Goal: Navigation & Orientation: Find specific page/section

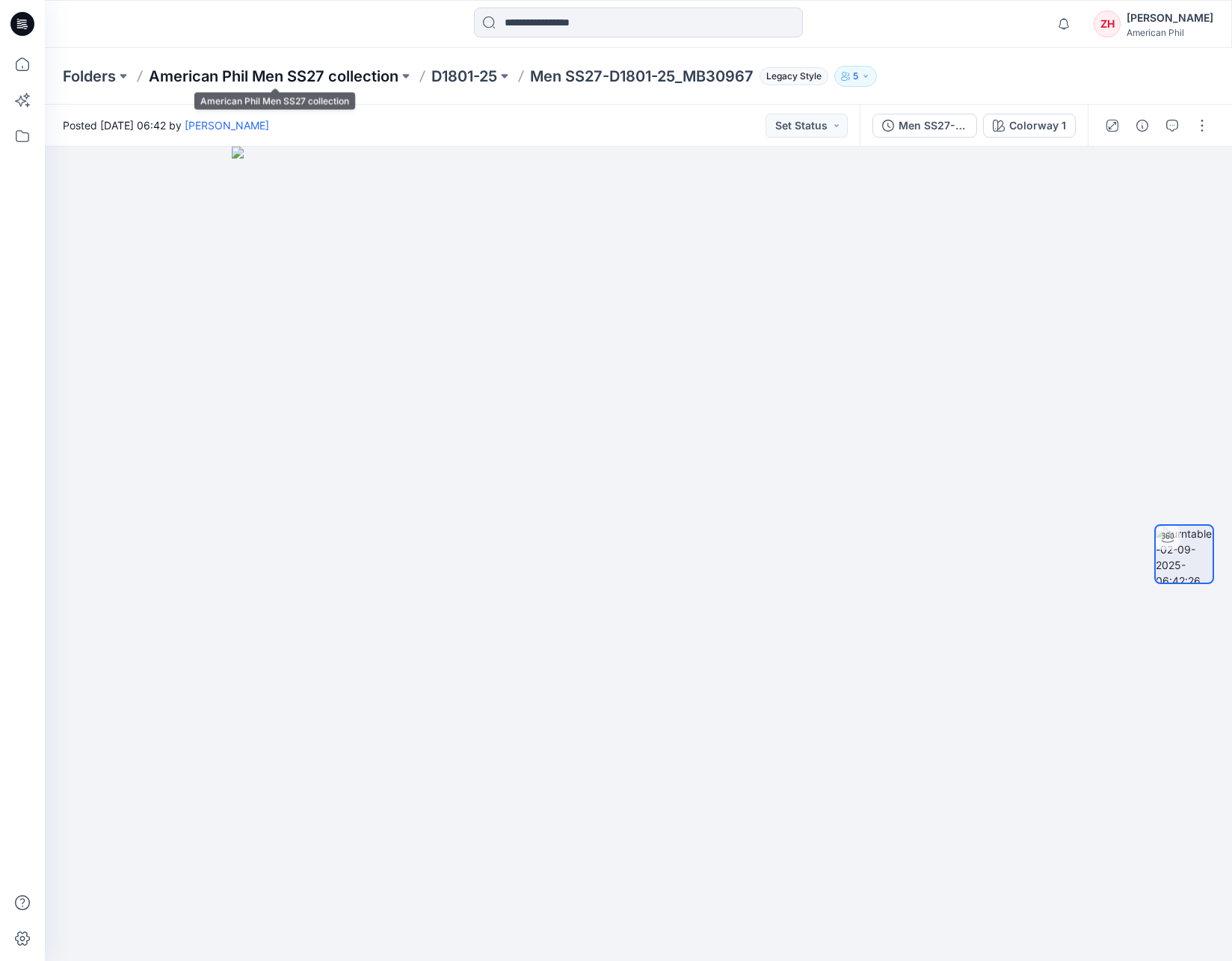
click at [303, 78] on p "American Phil Men SS27 collection" at bounding box center [273, 76] width 249 height 21
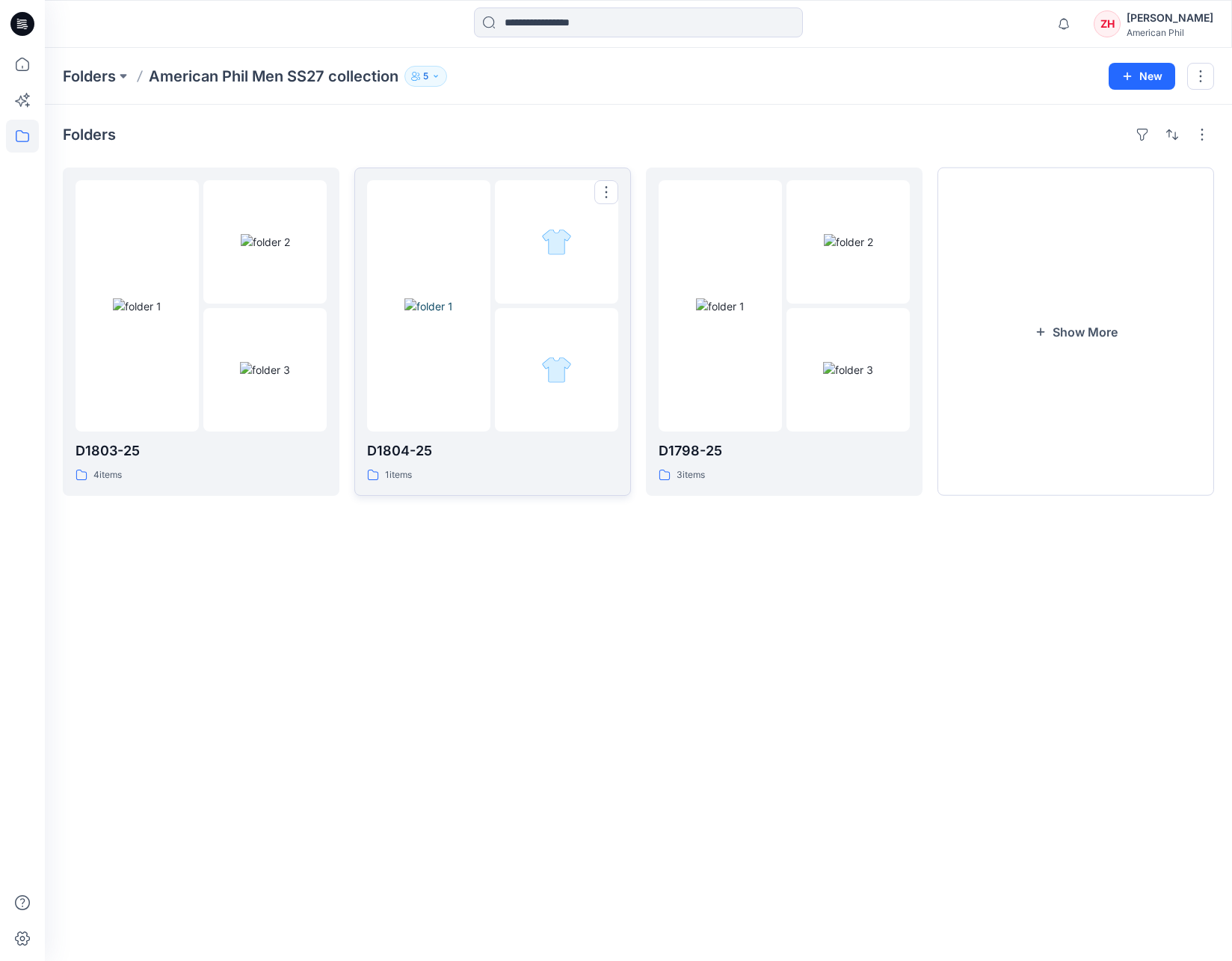
click at [426, 307] on img at bounding box center [428, 306] width 48 height 16
click at [713, 299] on img at bounding box center [719, 306] width 48 height 16
click at [1031, 308] on button "Show More" at bounding box center [1076, 332] width 277 height 328
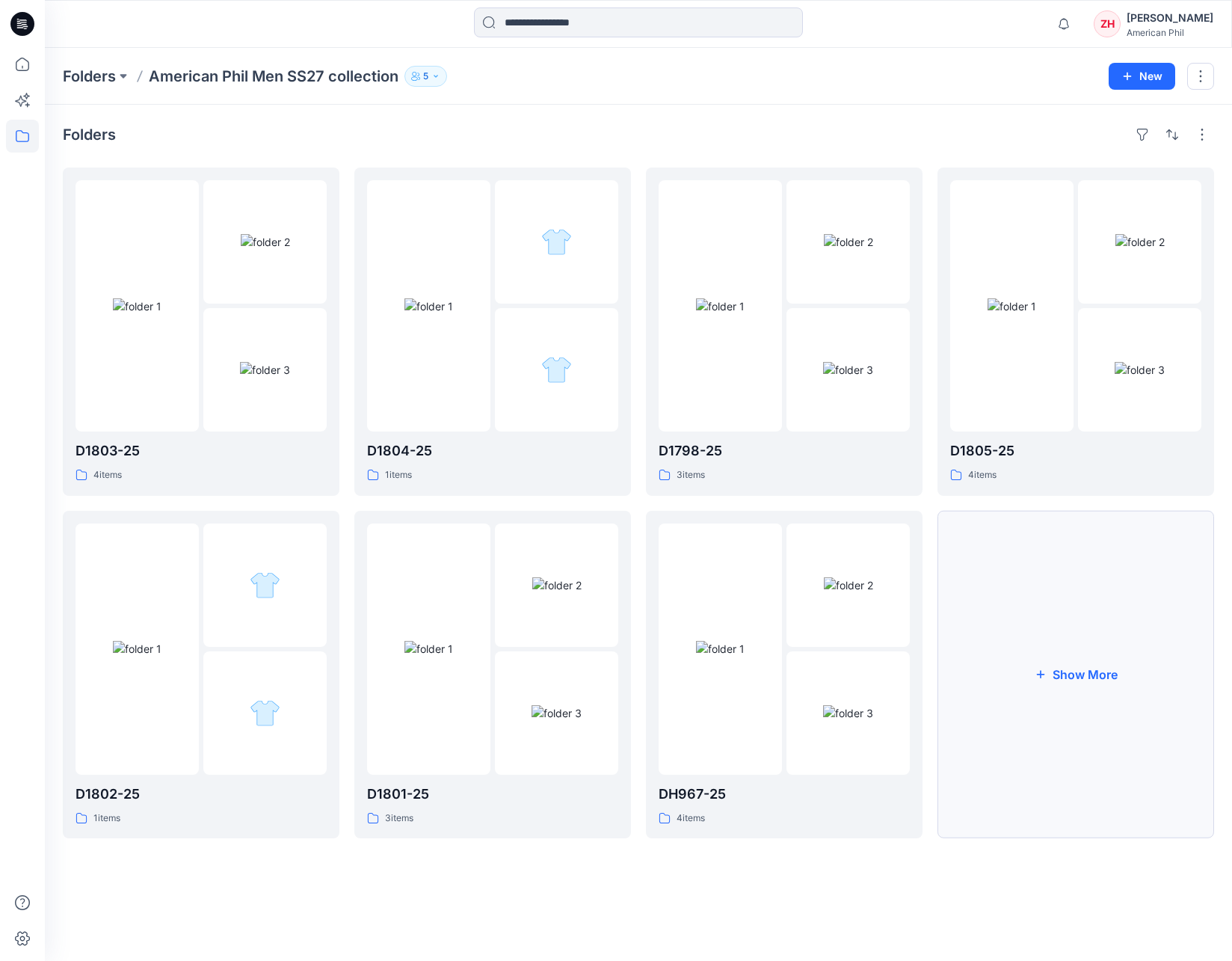
click at [1012, 667] on button "Show More" at bounding box center [1076, 675] width 277 height 328
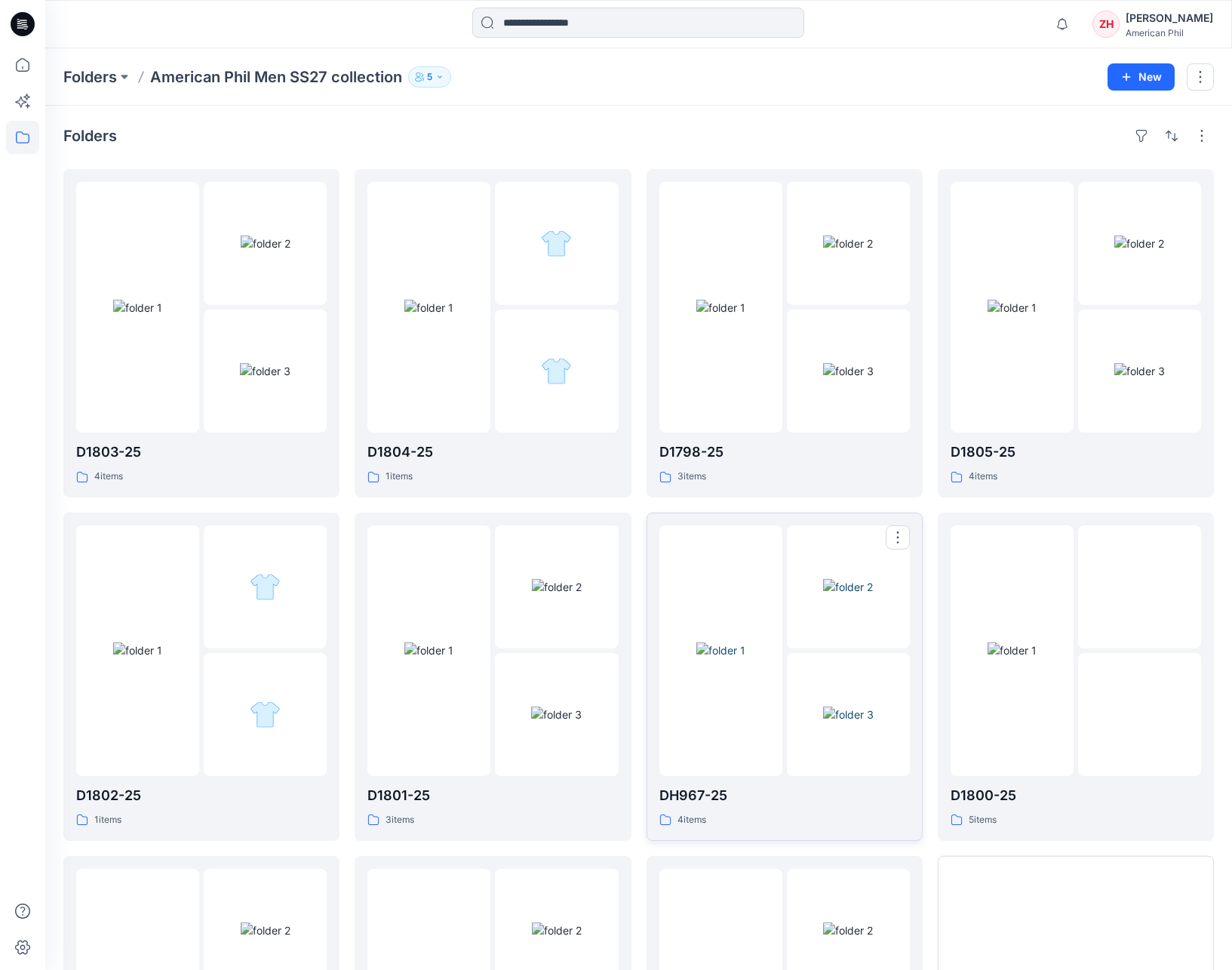
scroll to position [254, 0]
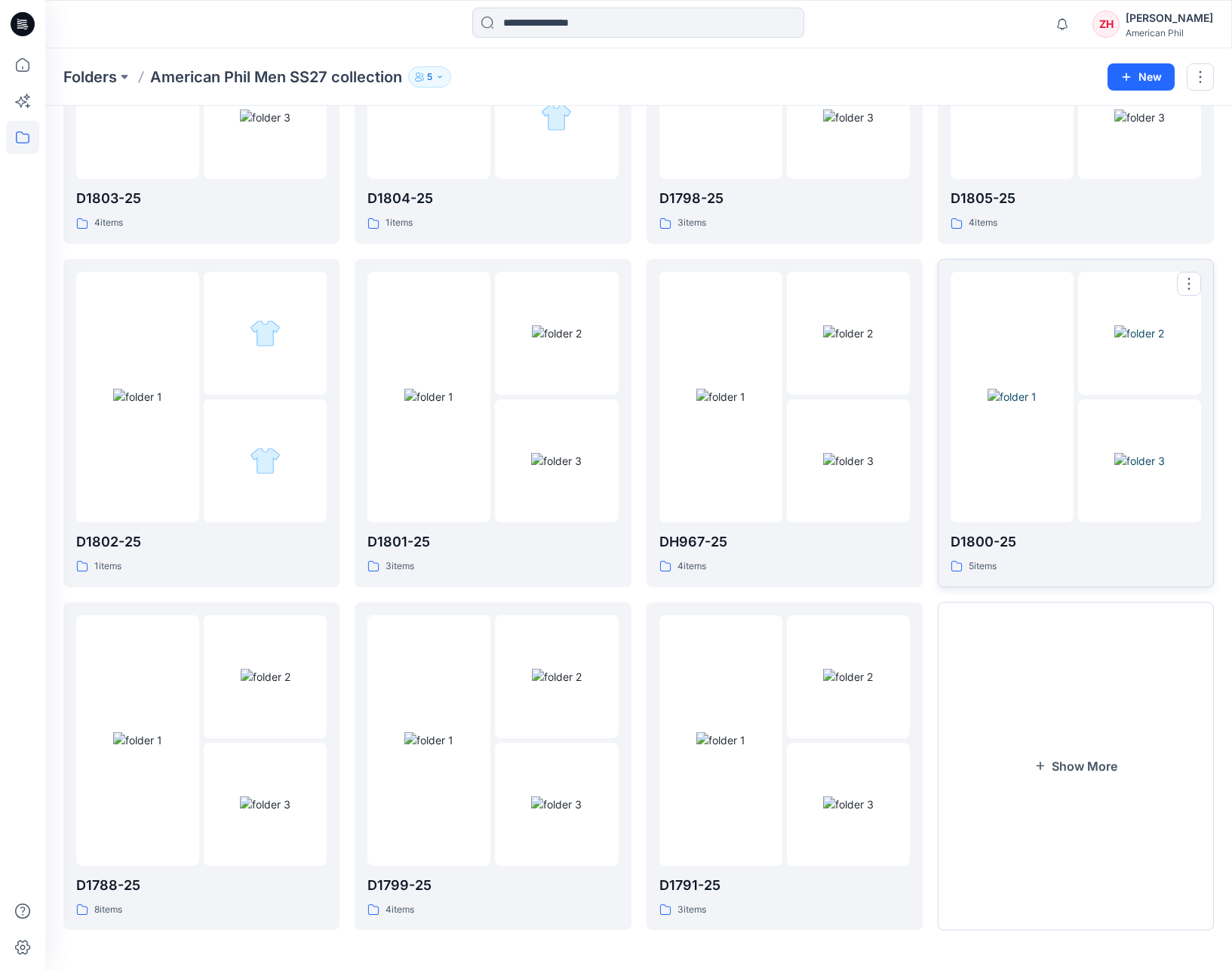
click at [1011, 405] on img at bounding box center [1011, 396] width 49 height 16
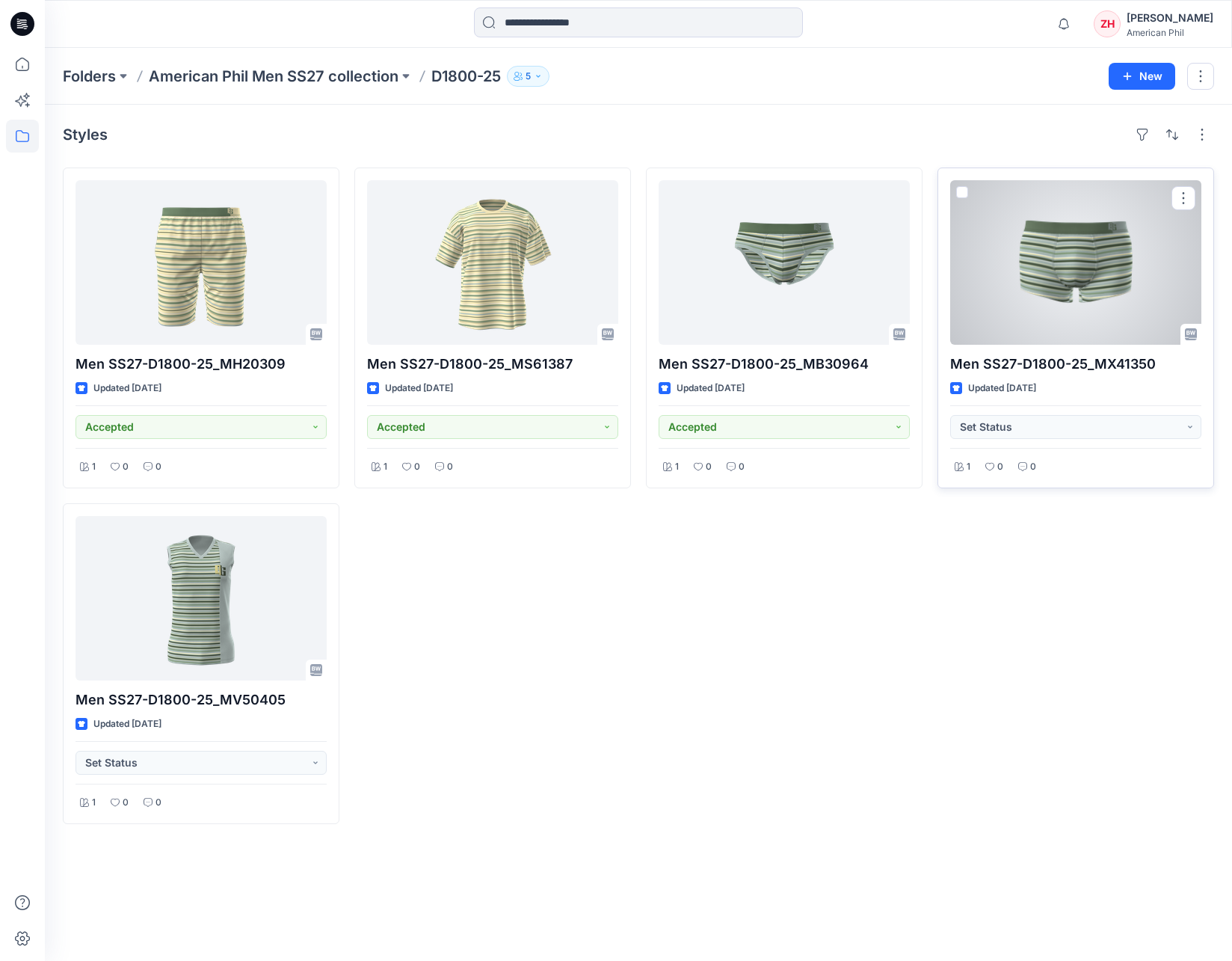
click at [1096, 277] on div at bounding box center [1076, 263] width 251 height 165
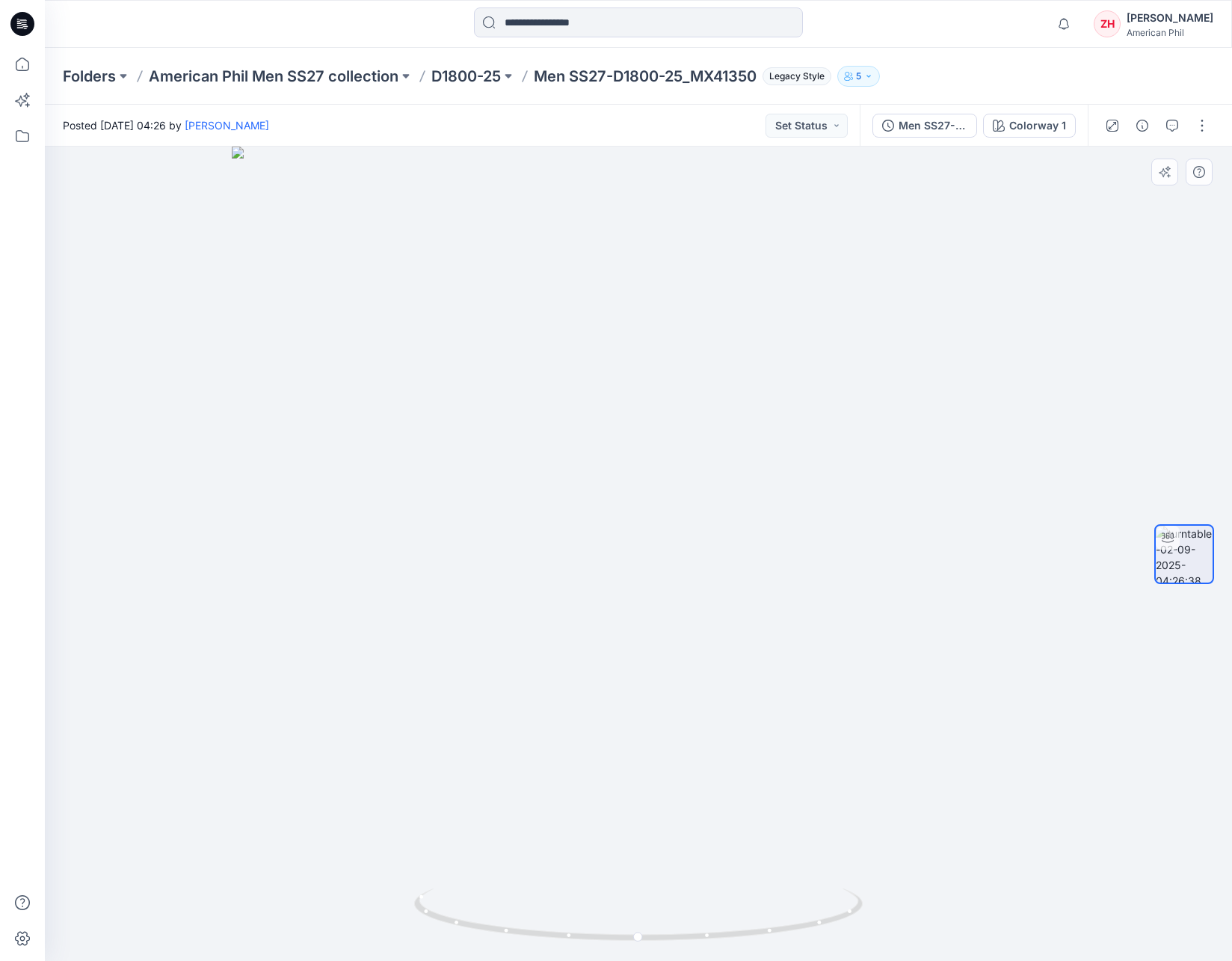
click at [645, 629] on div at bounding box center [638, 553] width 1187 height 814
click at [657, 603] on img at bounding box center [633, 382] width 1444 height 1157
click at [960, 37] on div "Notifications [PERSON_NAME] commented on Men SS27-D1801-25_MB30967 View Style 5…" at bounding box center [638, 24] width 1187 height 33
click at [239, 74] on p "American Phil Men SS27 collection" at bounding box center [273, 76] width 249 height 21
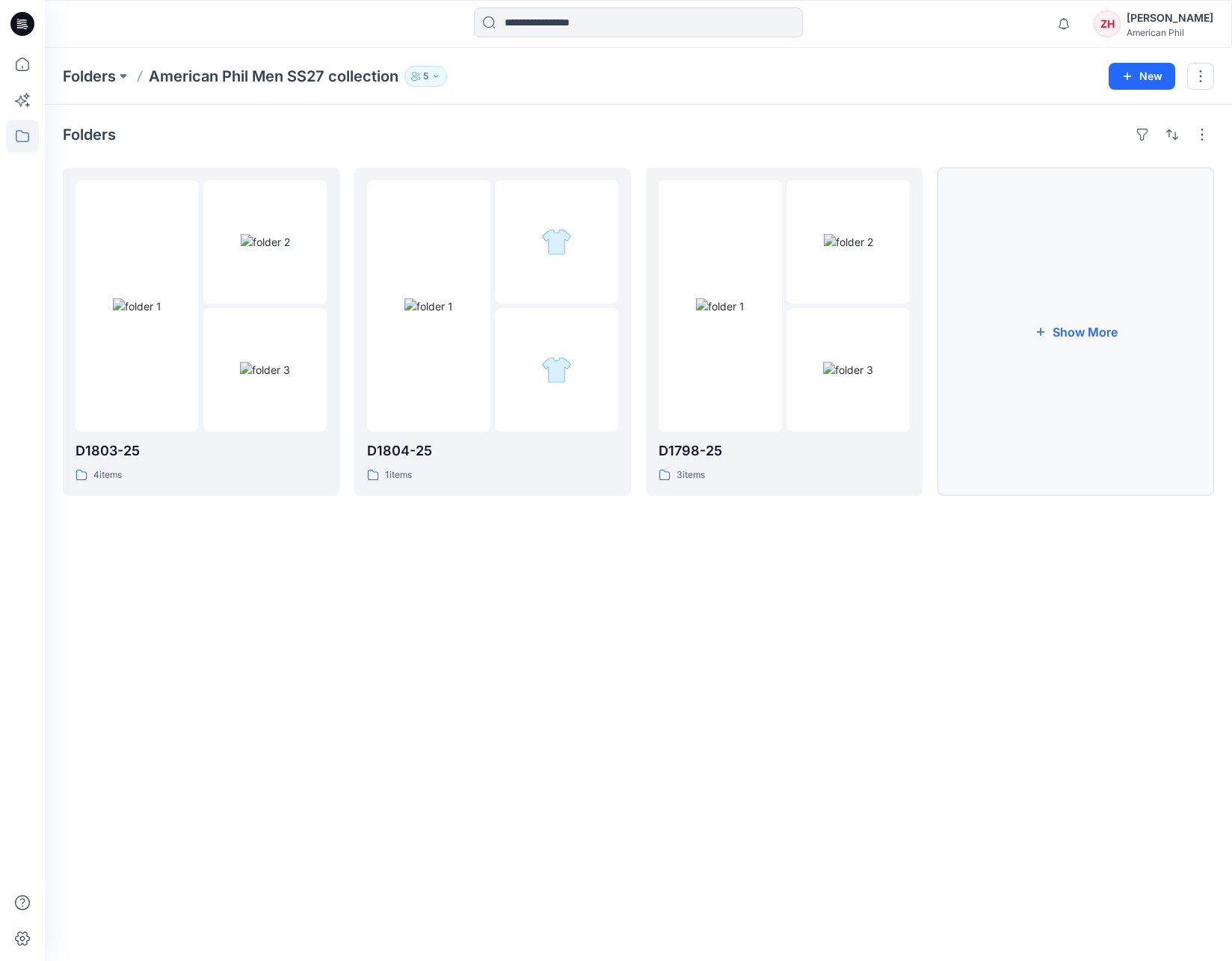
click at [1098, 325] on button "Show More" at bounding box center [1076, 332] width 277 height 328
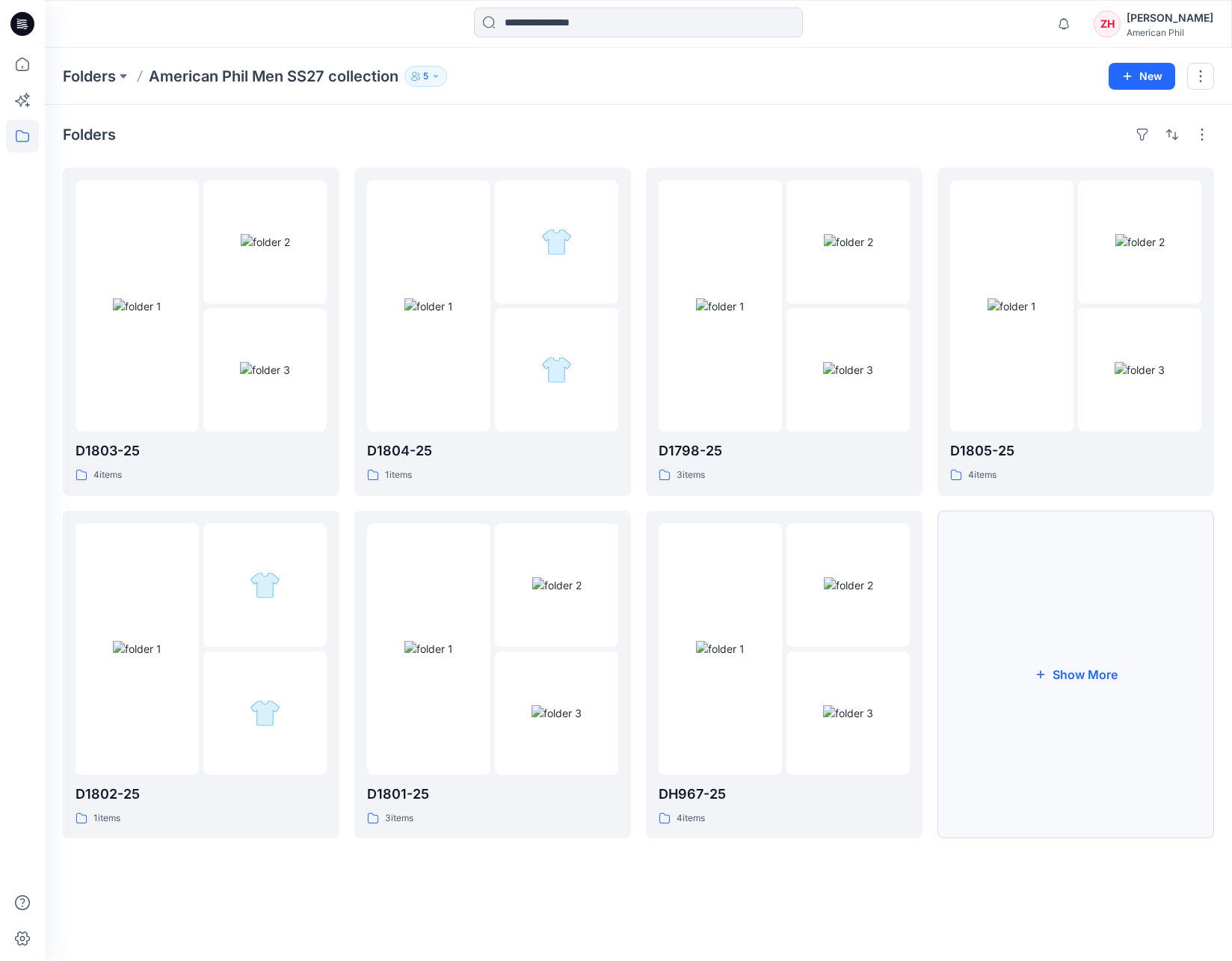
click at [1061, 665] on button "Show More" at bounding box center [1076, 675] width 277 height 328
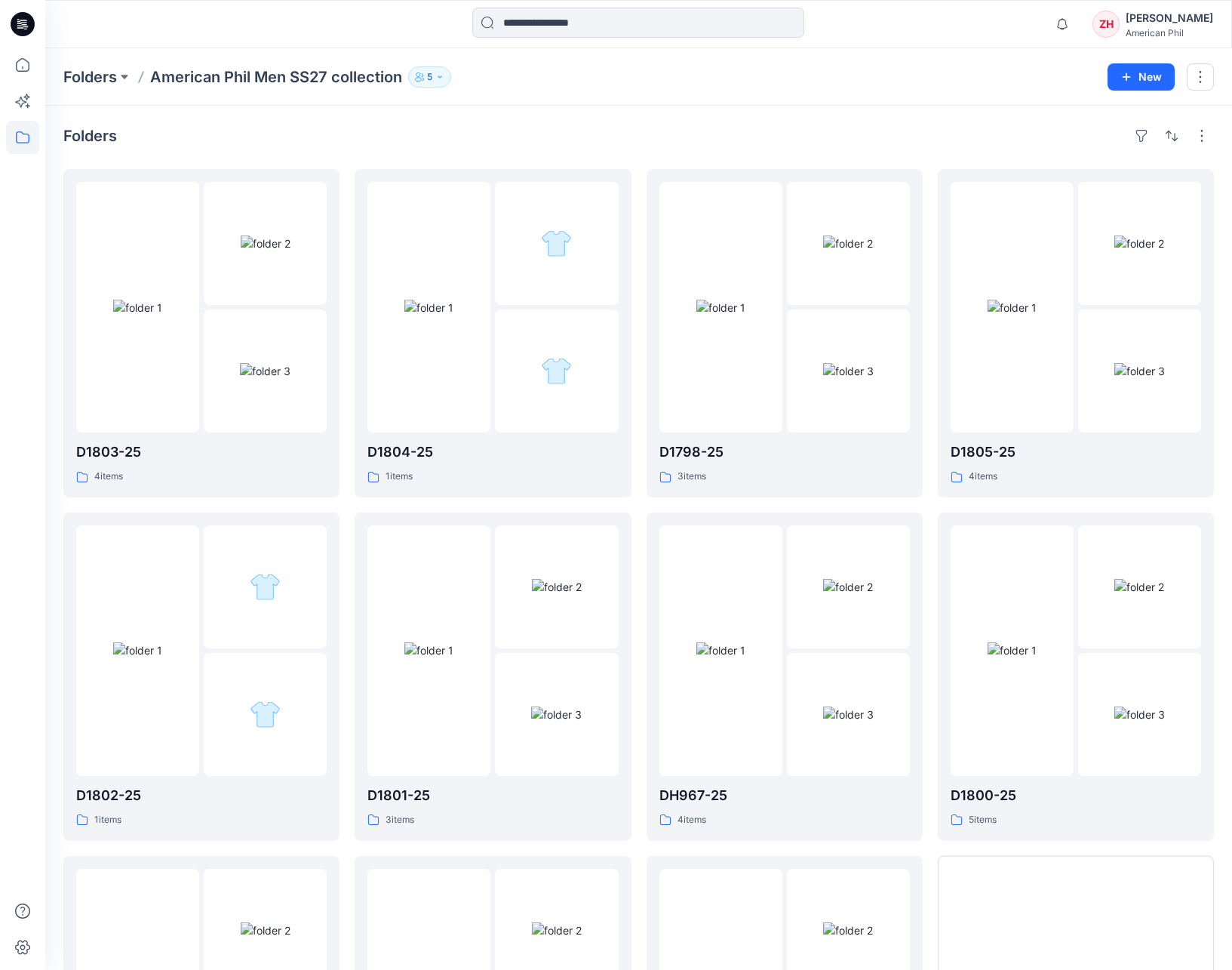
scroll to position [254, 0]
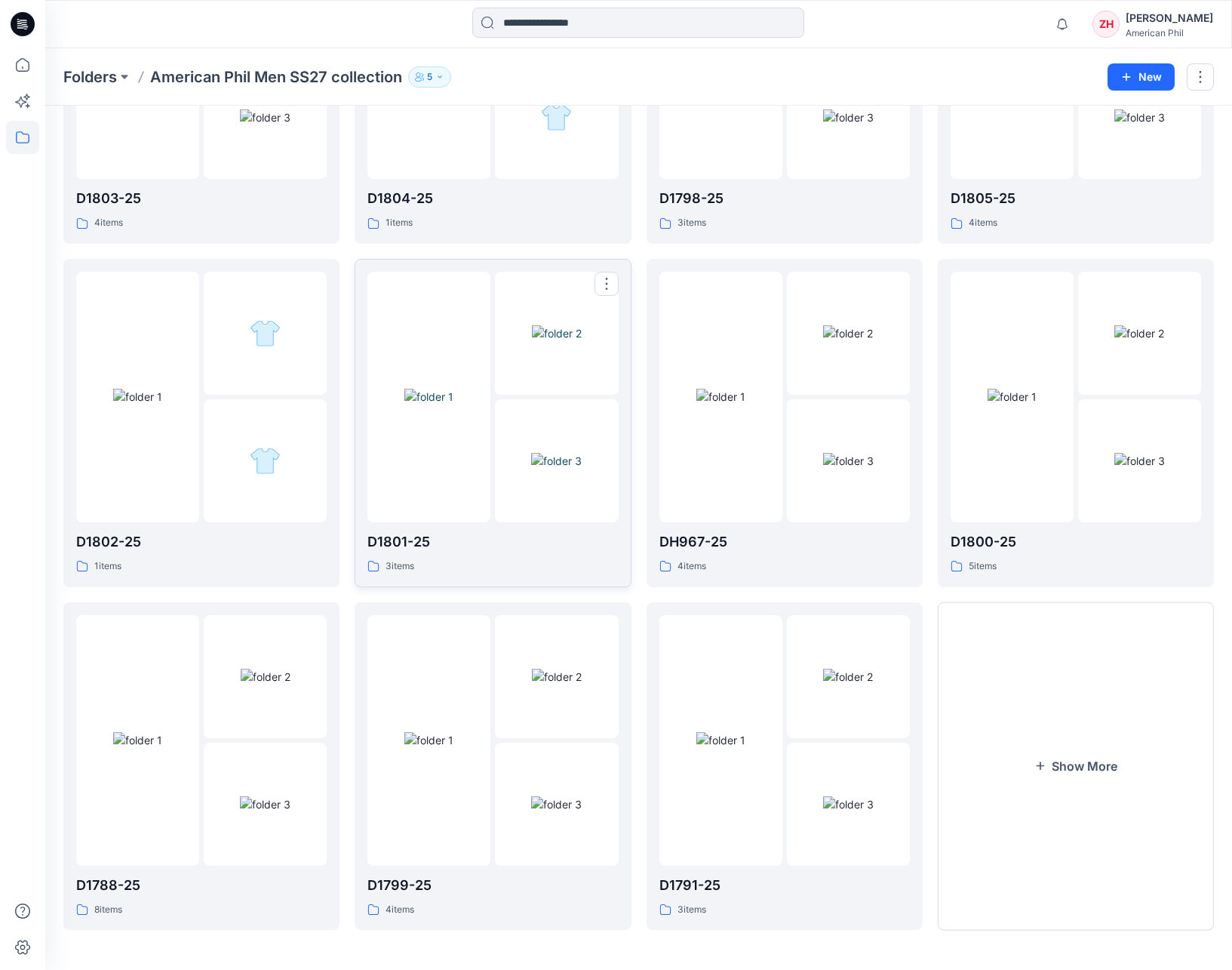
click at [447, 405] on img at bounding box center [429, 396] width 49 height 16
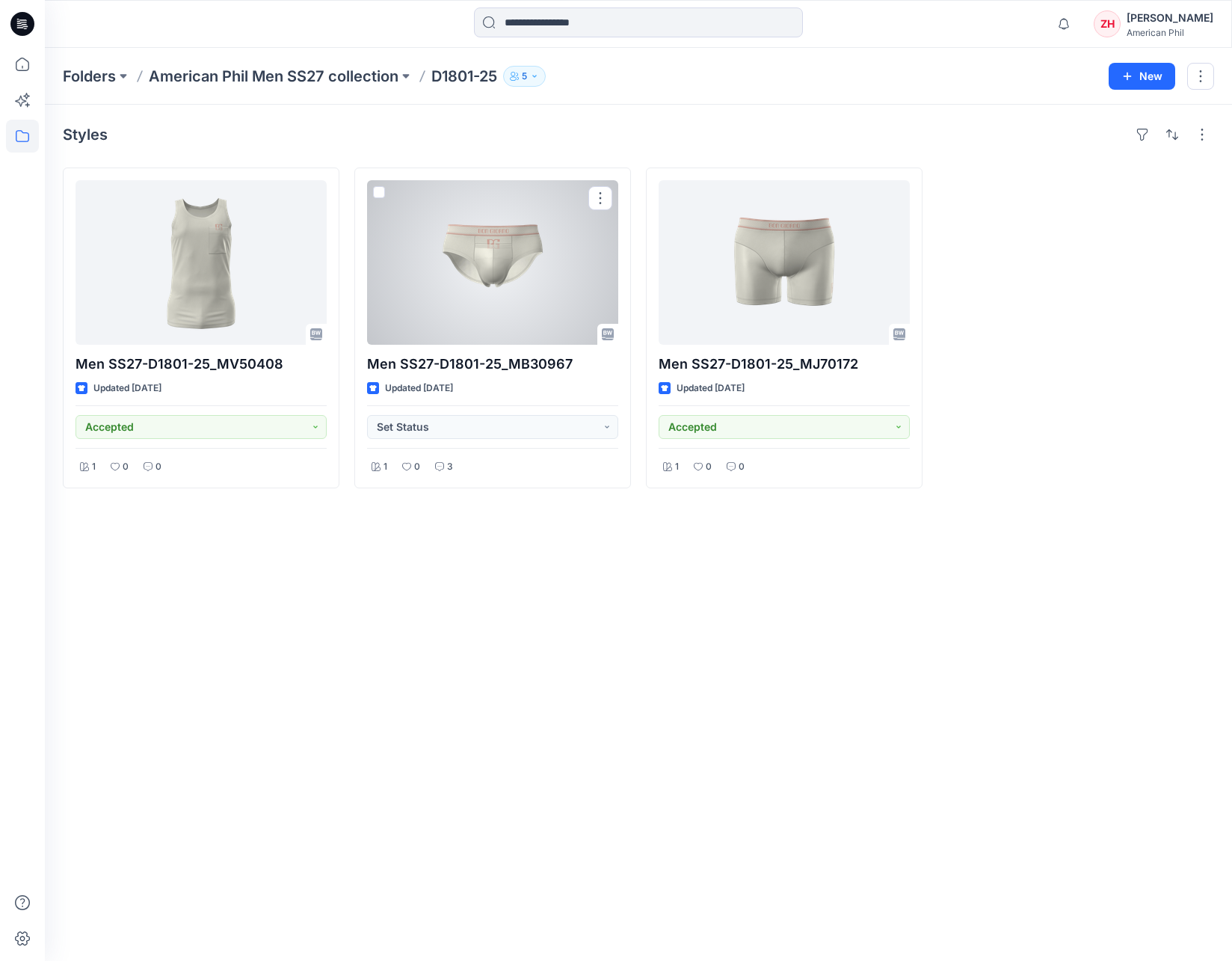
click at [551, 267] on div at bounding box center [492, 263] width 251 height 165
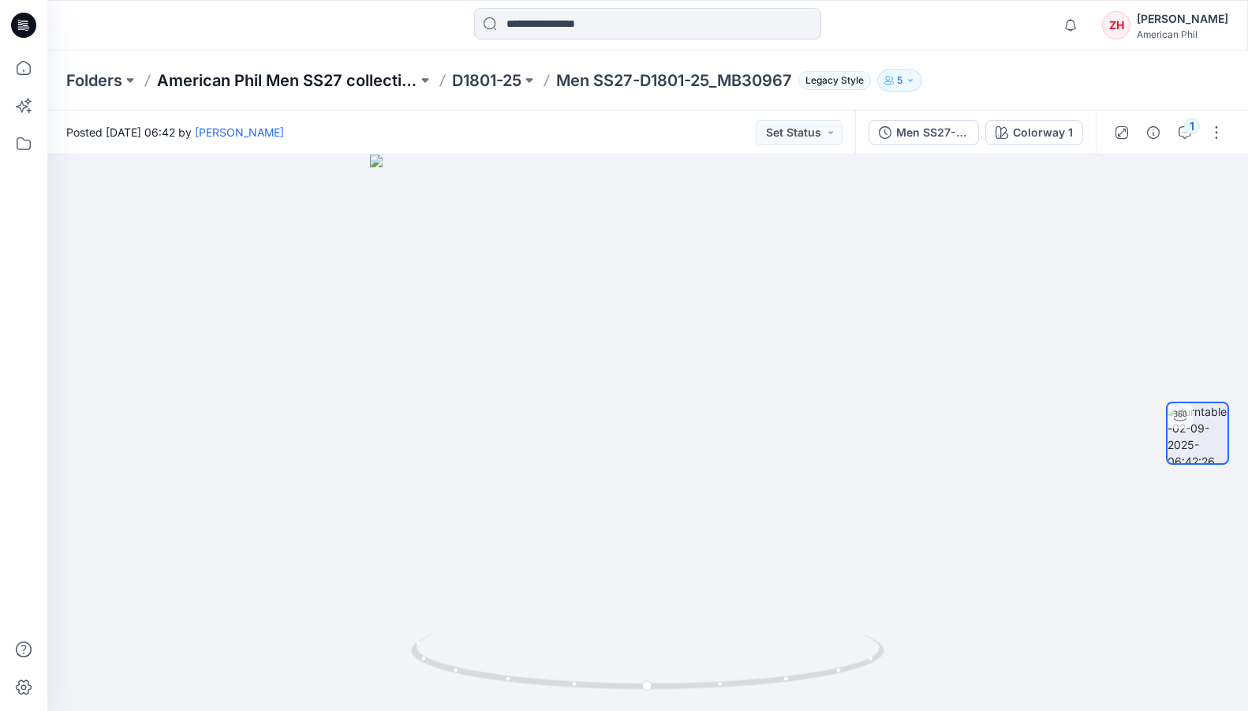
click at [329, 82] on p "American Phil Men SS27 collection" at bounding box center [287, 80] width 260 height 22
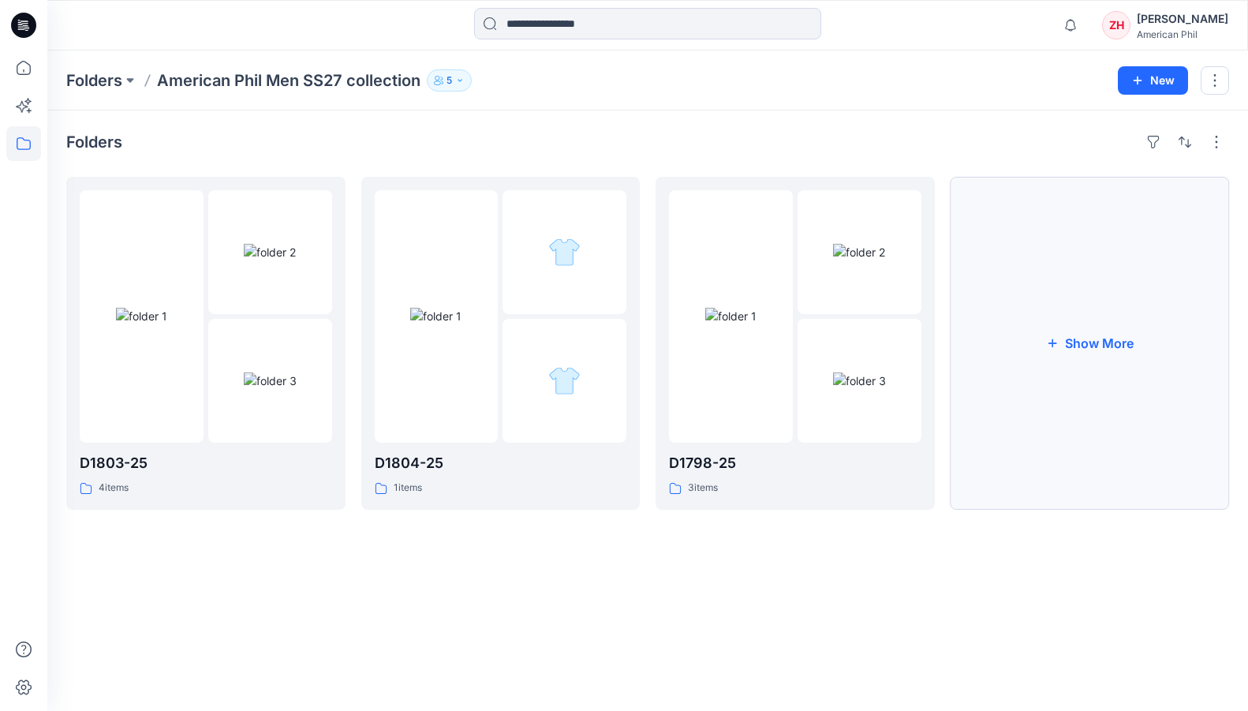
click at [1014, 258] on button "Show More" at bounding box center [1089, 343] width 279 height 333
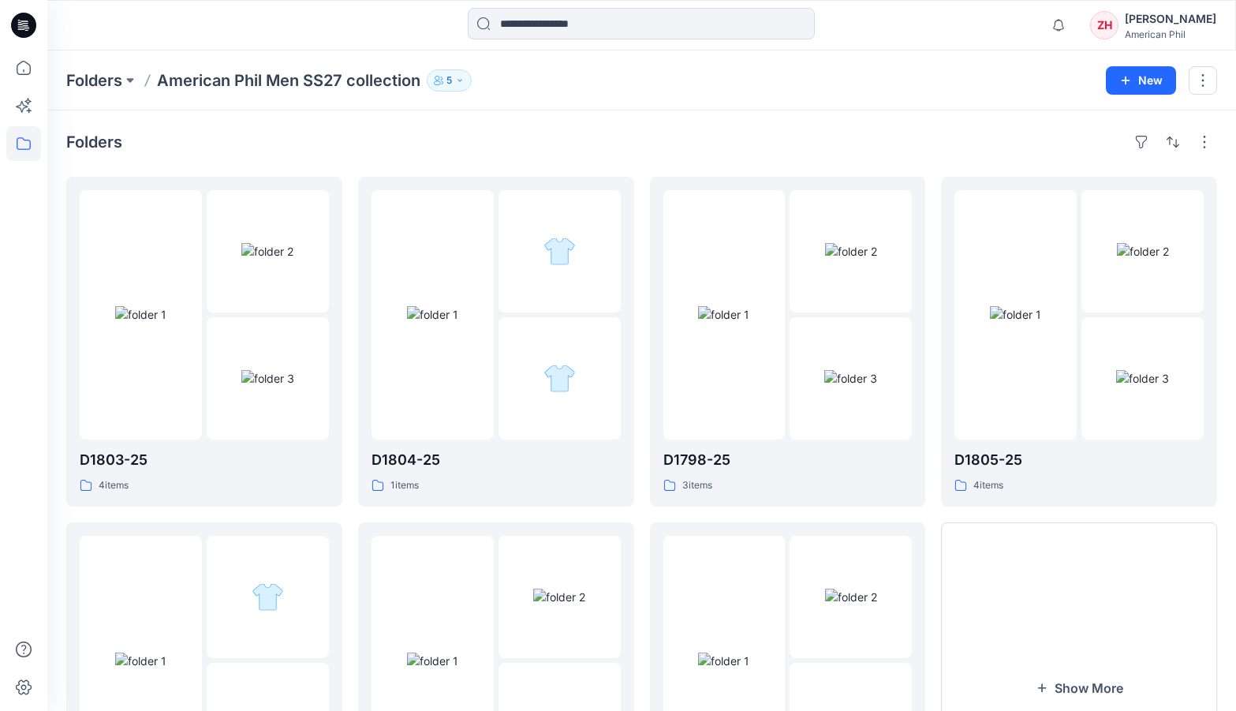
scroll to position [185, 0]
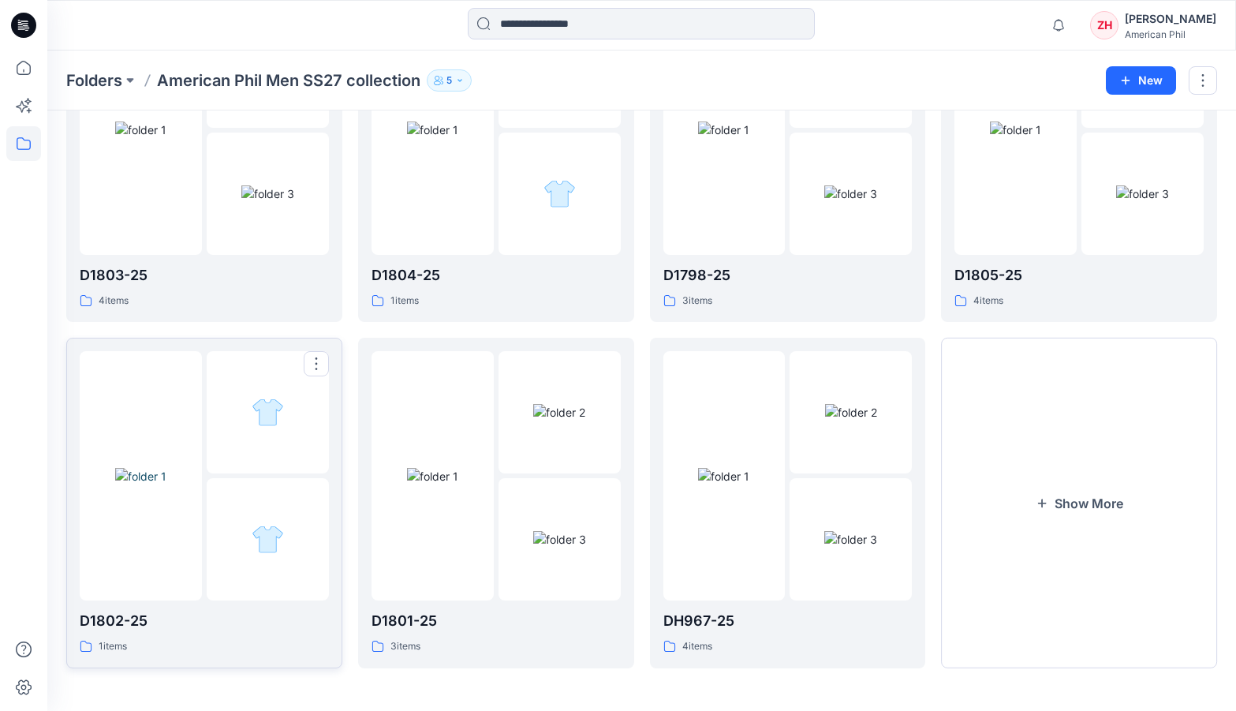
click at [155, 387] on div at bounding box center [141, 475] width 122 height 249
